Goal: Find specific page/section: Find specific page/section

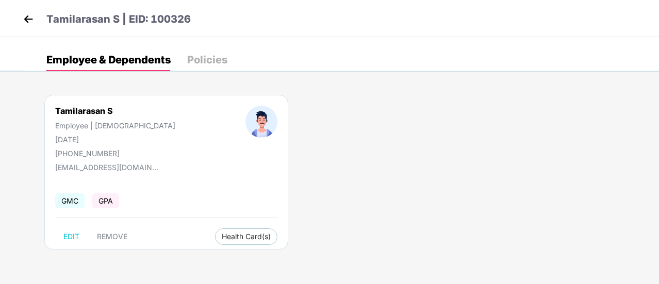
click at [31, 21] on img at bounding box center [28, 18] width 15 height 15
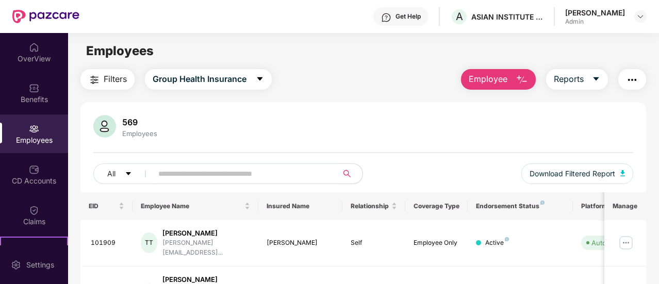
click at [215, 176] on input "text" at bounding box center [241, 173] width 166 height 15
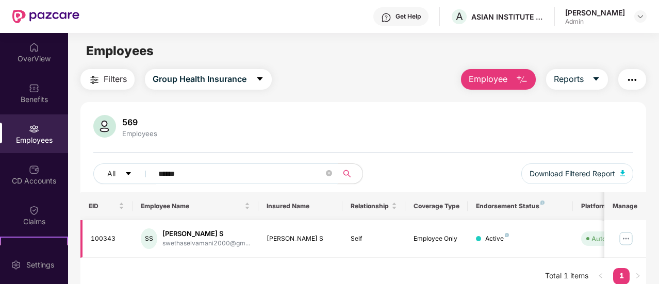
type input "******"
click at [627, 235] on img at bounding box center [626, 239] width 17 height 17
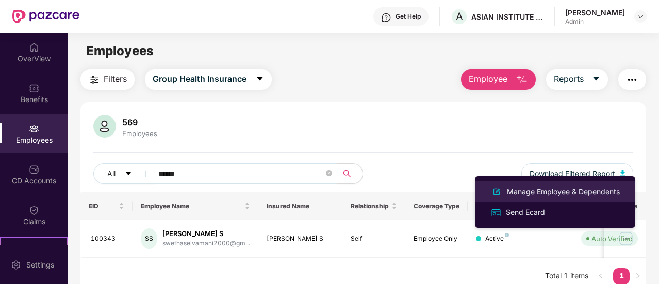
click at [597, 191] on div "Manage Employee & Dependents" at bounding box center [563, 191] width 117 height 11
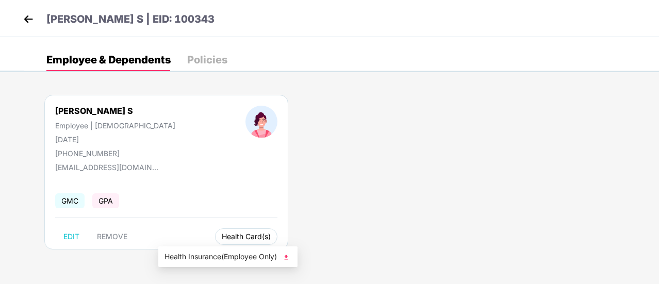
click at [222, 236] on span "Health Card(s)" at bounding box center [246, 236] width 49 height 5
click at [222, 239] on span "Health Card(s)" at bounding box center [246, 236] width 49 height 5
click at [261, 256] on span "Health Insurance(Employee Only)" at bounding box center [228, 256] width 127 height 11
click at [34, 19] on img at bounding box center [28, 18] width 15 height 15
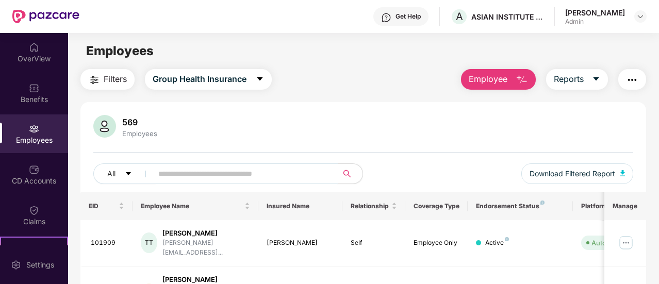
click at [260, 175] on input "text" at bounding box center [241, 173] width 166 height 15
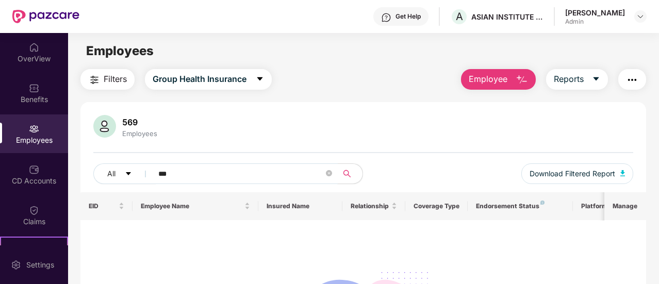
type input "***"
